Goal: Find specific page/section: Find specific page/section

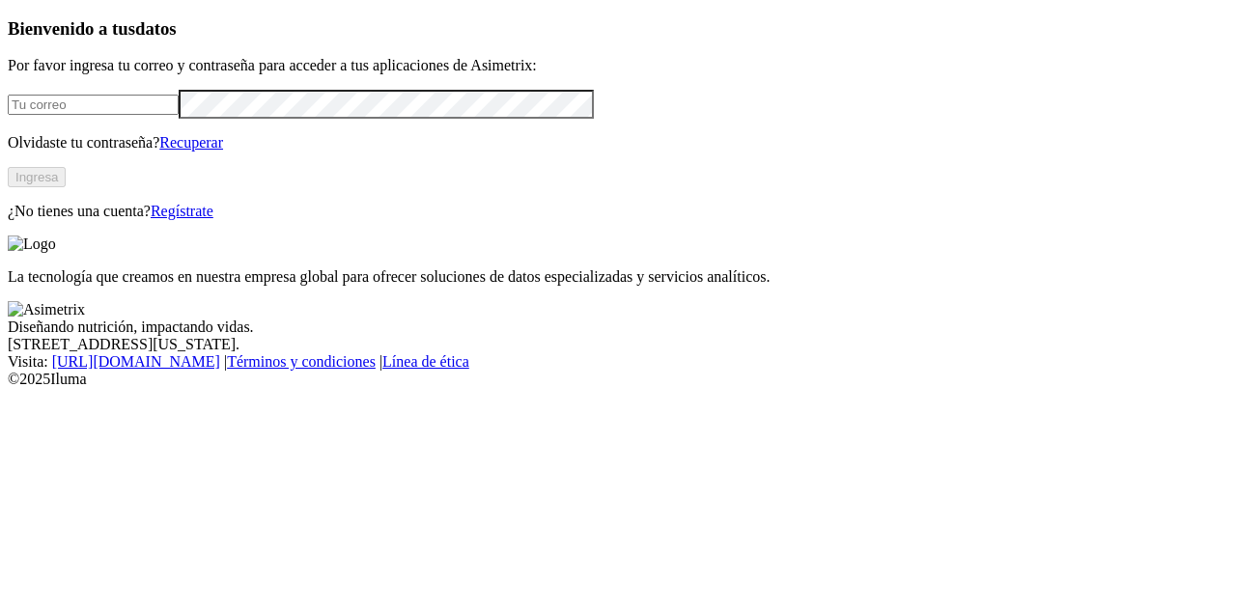
type input "[PERSON_NAME][EMAIL_ADDRESS][PERSON_NAME][DOMAIN_NAME]"
click at [66, 187] on button "Ingresa" at bounding box center [37, 177] width 58 height 20
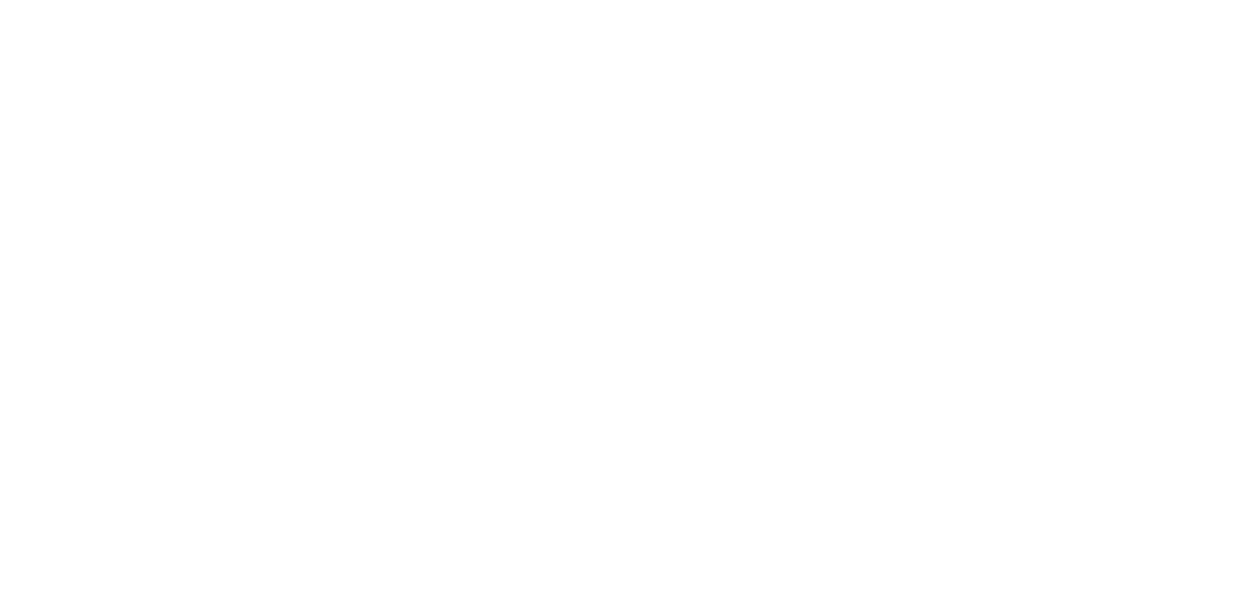
click at [44, 31] on icon at bounding box center [38, 394] width 60 height 773
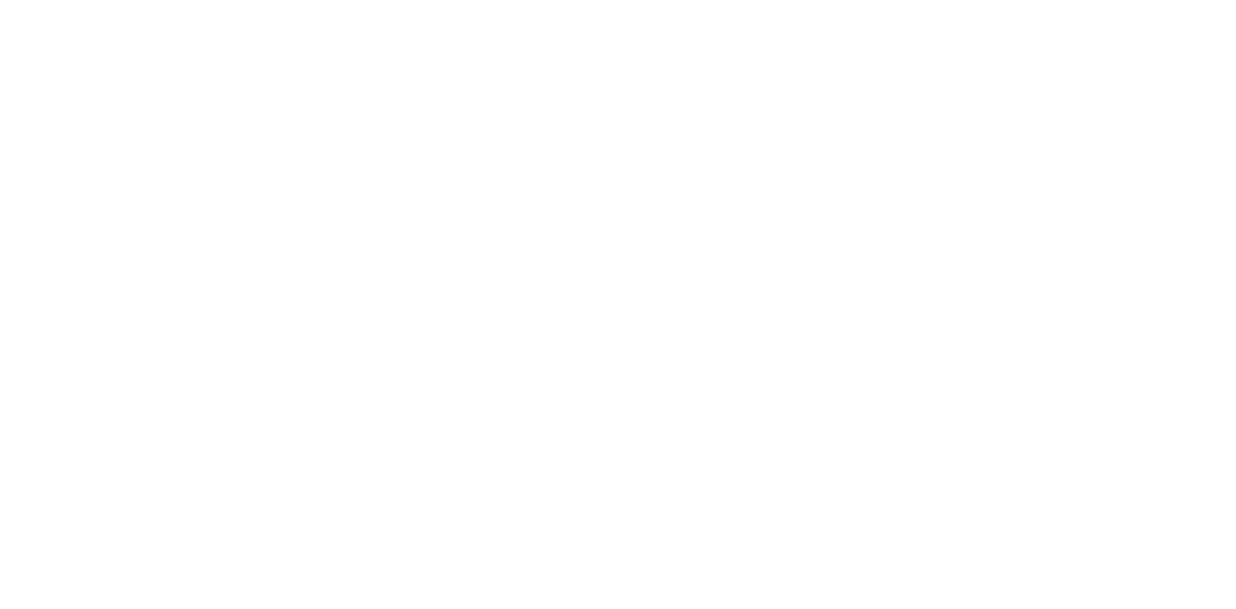
click at [54, 364] on icon at bounding box center [38, 394] width 60 height 60
